Goal: Browse casually

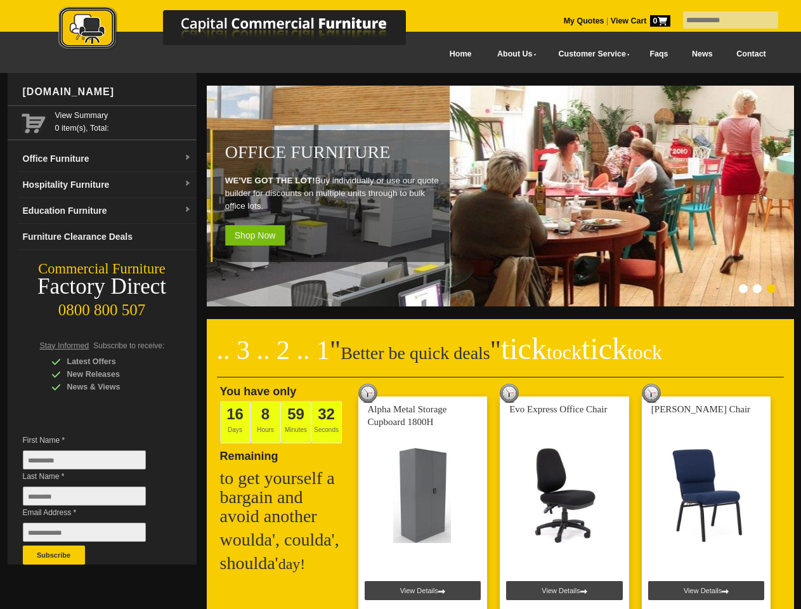
click at [722, 20] on input "text" at bounding box center [730, 19] width 95 height 17
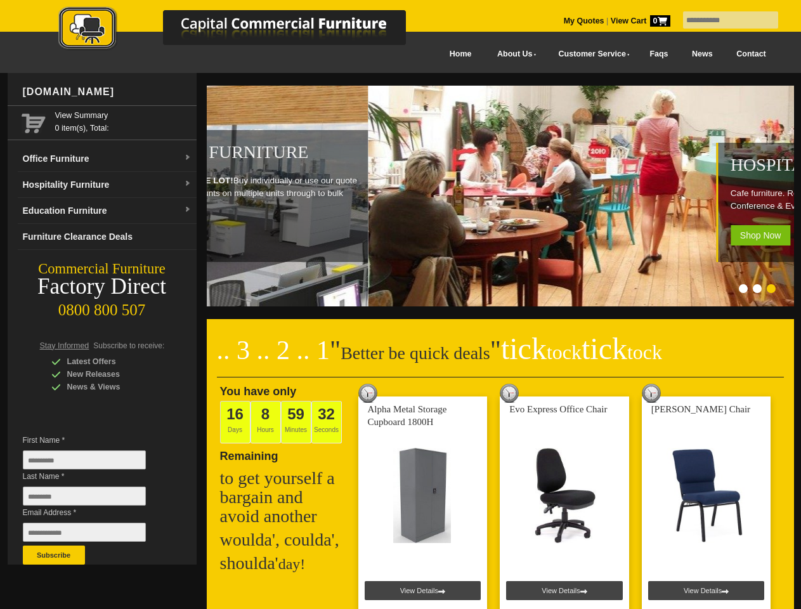
click at [94, 499] on input "Last Name *" at bounding box center [84, 495] width 123 height 19
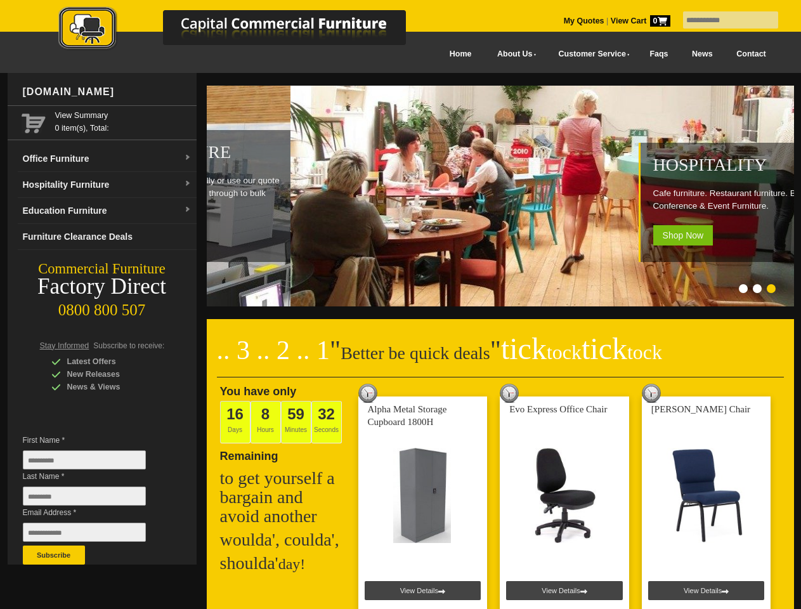
click at [54, 555] on button "Subscribe" at bounding box center [54, 554] width 62 height 19
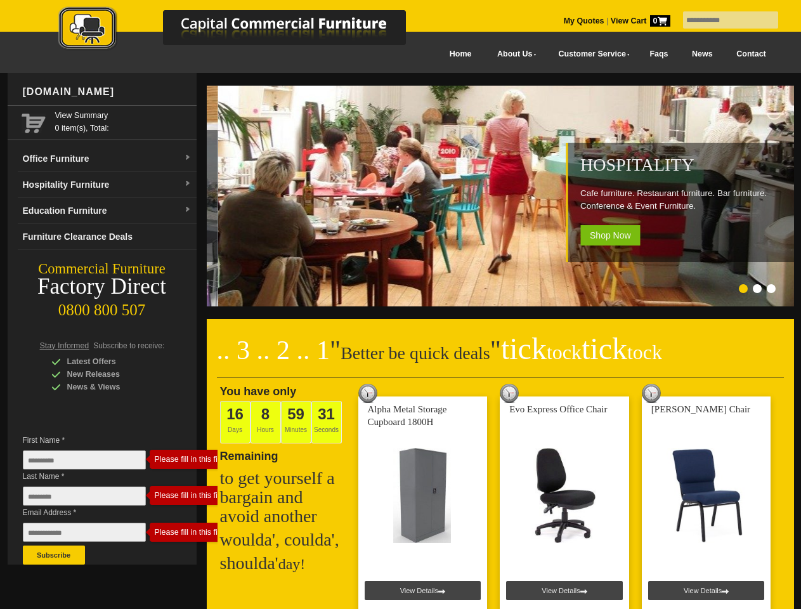
click at [485, 290] on ol at bounding box center [485, 290] width 594 height 13
